Goal: Task Accomplishment & Management: Manage account settings

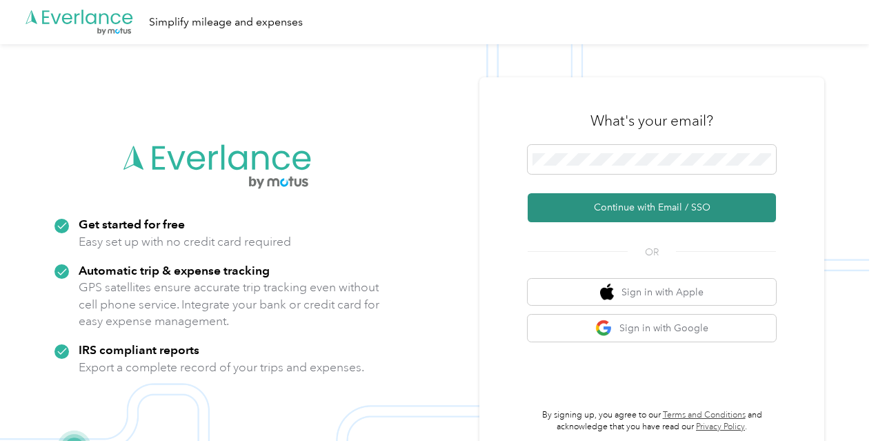
click at [595, 209] on button "Continue with Email / SSO" at bounding box center [652, 207] width 248 height 29
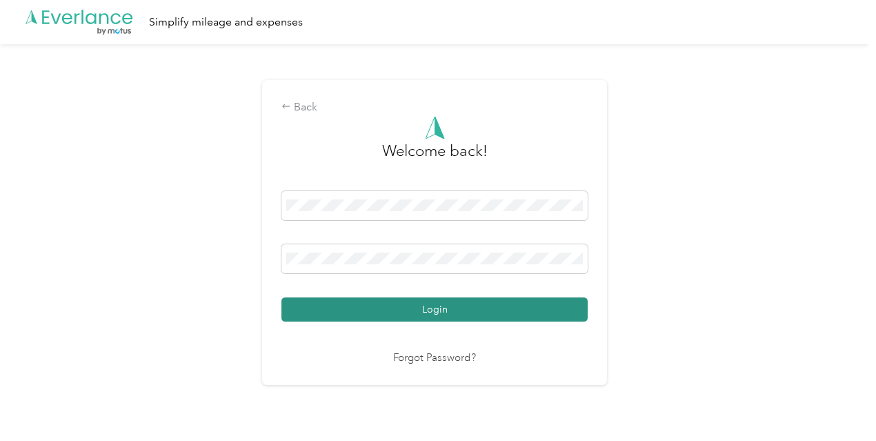
click at [422, 310] on button "Login" at bounding box center [434, 309] width 306 height 24
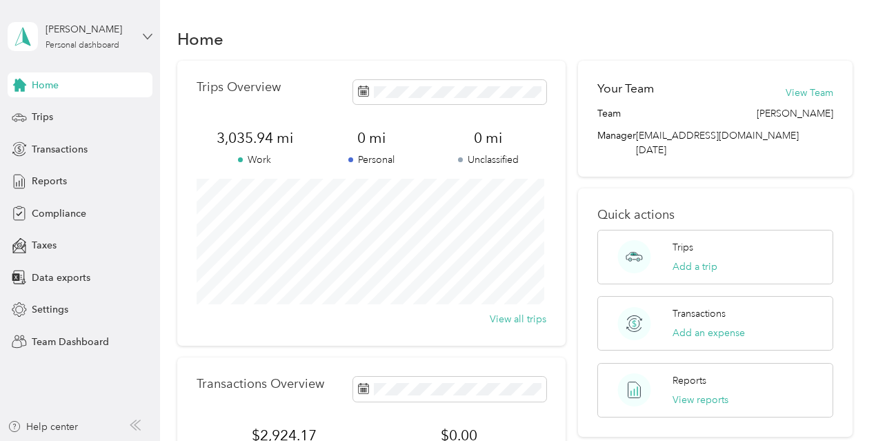
click at [148, 37] on icon at bounding box center [148, 37] width 10 height 10
click at [104, 117] on div "Team dashboard" at bounding box center [167, 113] width 301 height 24
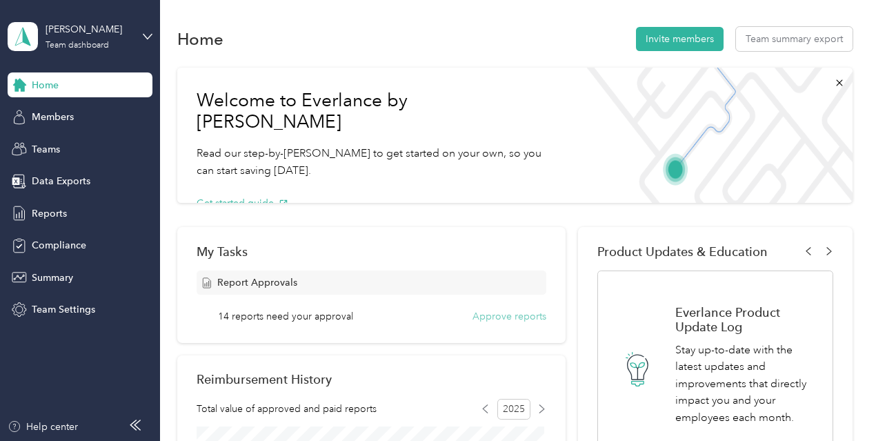
click at [495, 318] on button "Approve reports" at bounding box center [510, 316] width 74 height 14
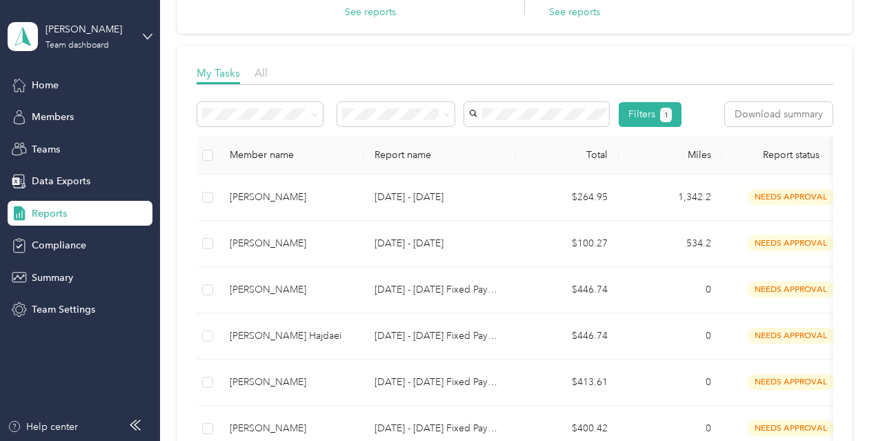
scroll to position [196, 0]
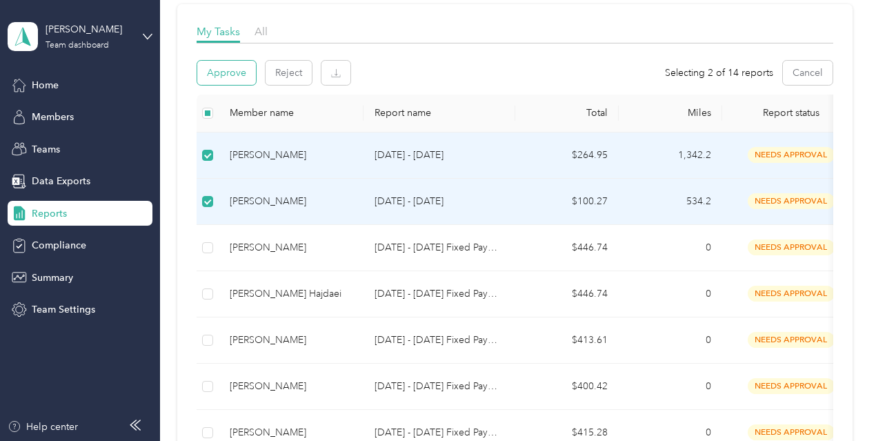
click at [229, 78] on button "Approve" at bounding box center [226, 73] width 59 height 24
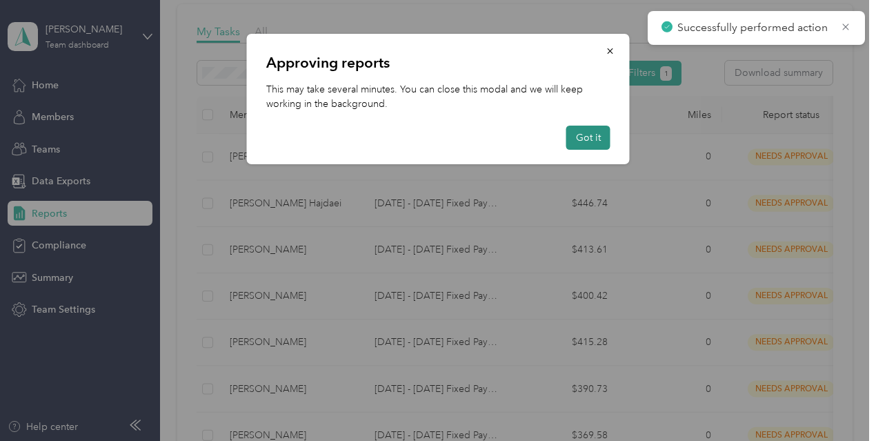
click at [584, 137] on button "Got it" at bounding box center [588, 138] width 44 height 24
